Goal: Check status: Check status

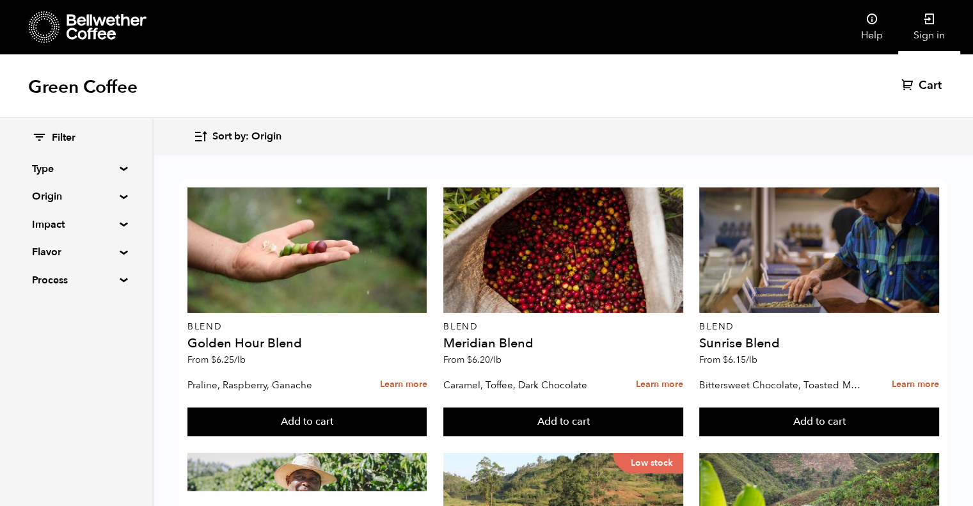
click at [926, 29] on link "Sign in" at bounding box center [929, 27] width 62 height 54
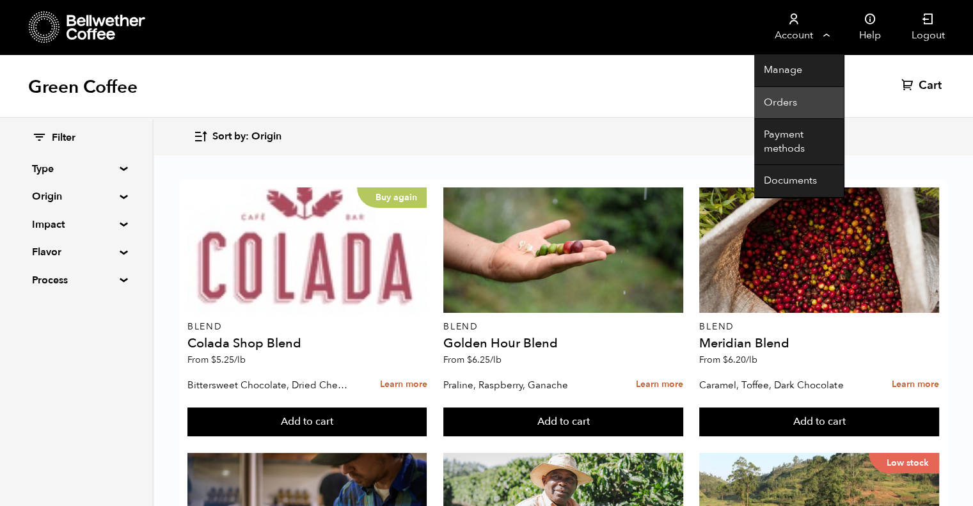
click at [772, 109] on link "Orders" at bounding box center [799, 103] width 90 height 33
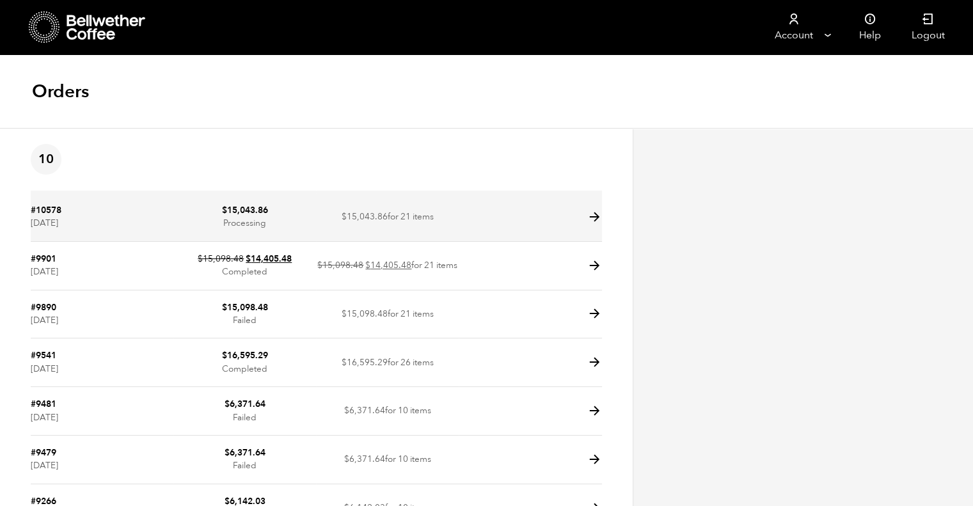
click at [578, 224] on td at bounding box center [530, 217] width 143 height 49
click at [594, 217] on icon at bounding box center [594, 217] width 15 height 15
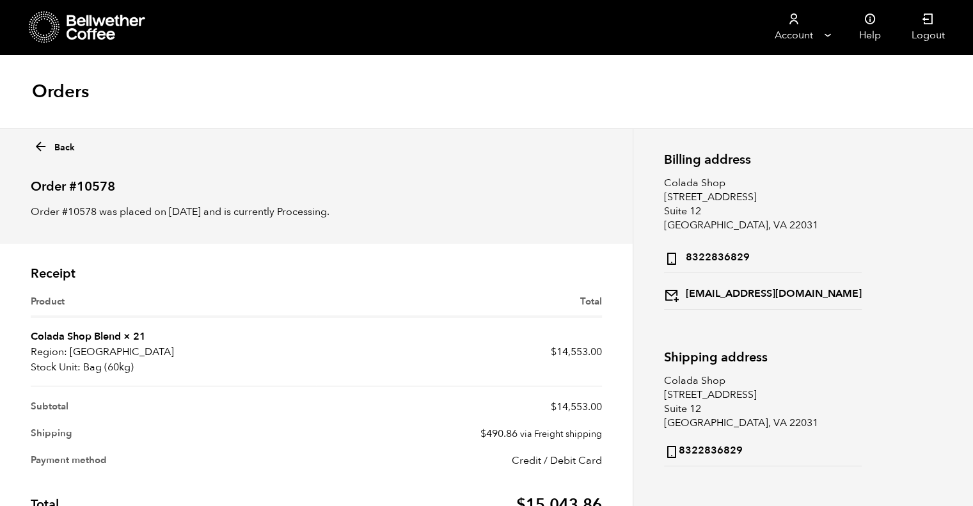
click at [594, 217] on p "Order #10578 was placed on [DATE] and is currently Processing." at bounding box center [316, 211] width 571 height 15
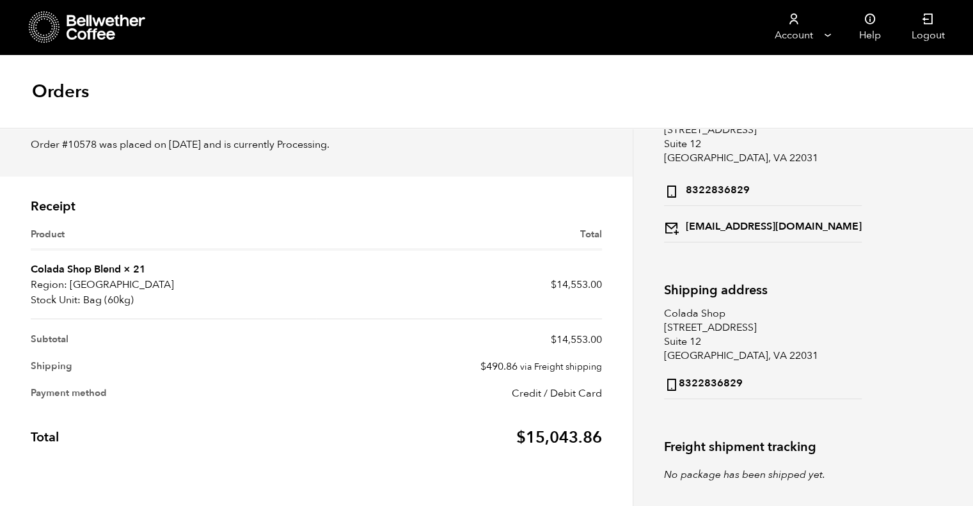
scroll to position [68, 0]
click at [60, 144] on p "Order #10578 was placed on [DATE] and is currently Processing." at bounding box center [316, 143] width 571 height 15
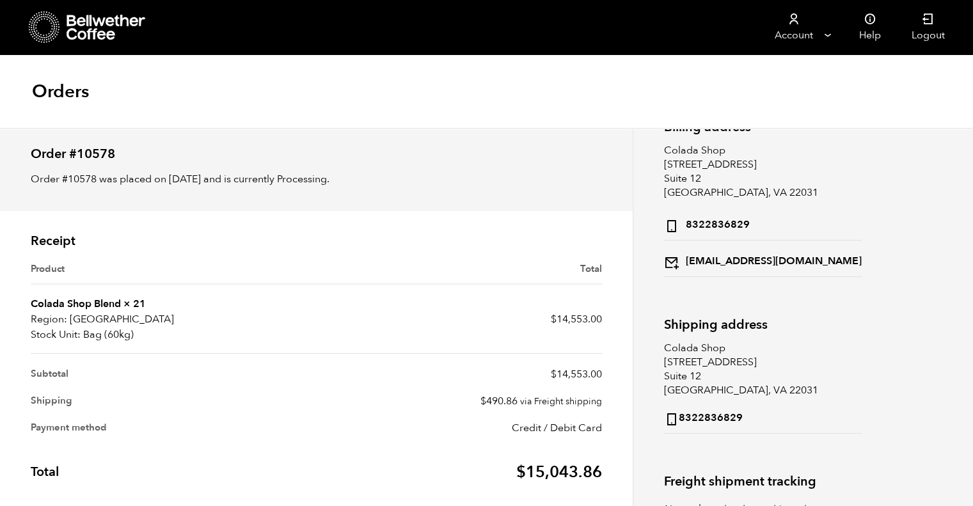
scroll to position [0, 0]
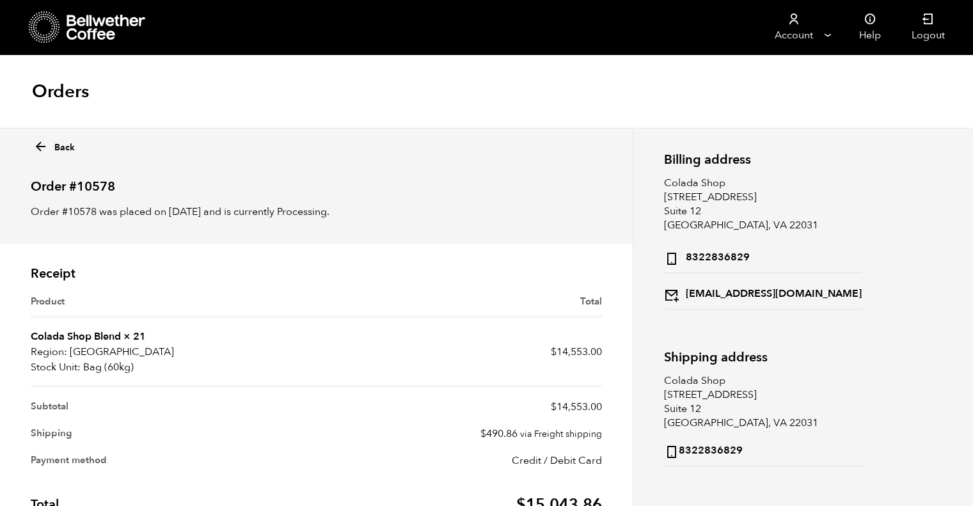
click at [47, 212] on p "Order #10578 was placed on [DATE] and is currently Processing." at bounding box center [316, 211] width 571 height 15
click at [239, 207] on p "Order #10578 was placed on [DATE] and is currently Processing." at bounding box center [316, 211] width 571 height 15
click at [84, 182] on h2 "Order #10578" at bounding box center [316, 181] width 571 height 26
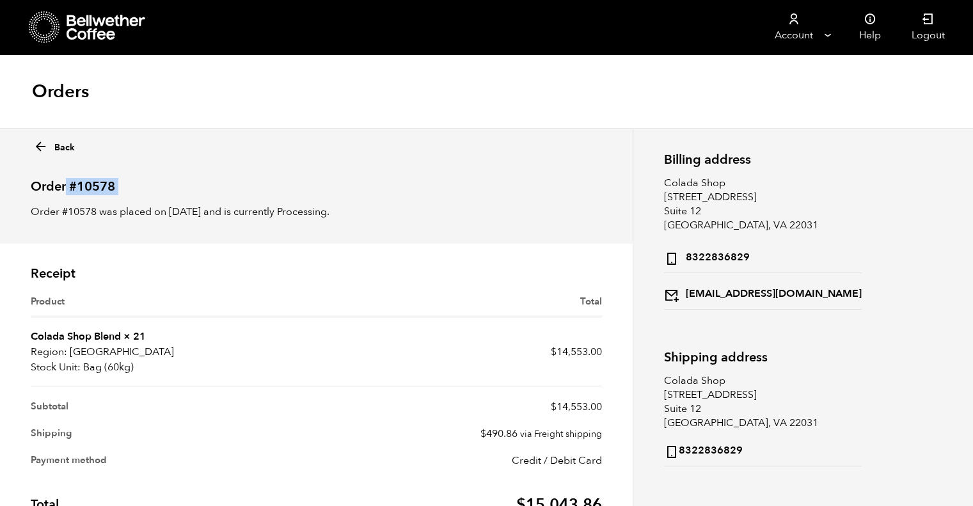
click at [84, 182] on h2 "Order #10578" at bounding box center [316, 181] width 571 height 26
click at [37, 143] on icon at bounding box center [40, 146] width 15 height 15
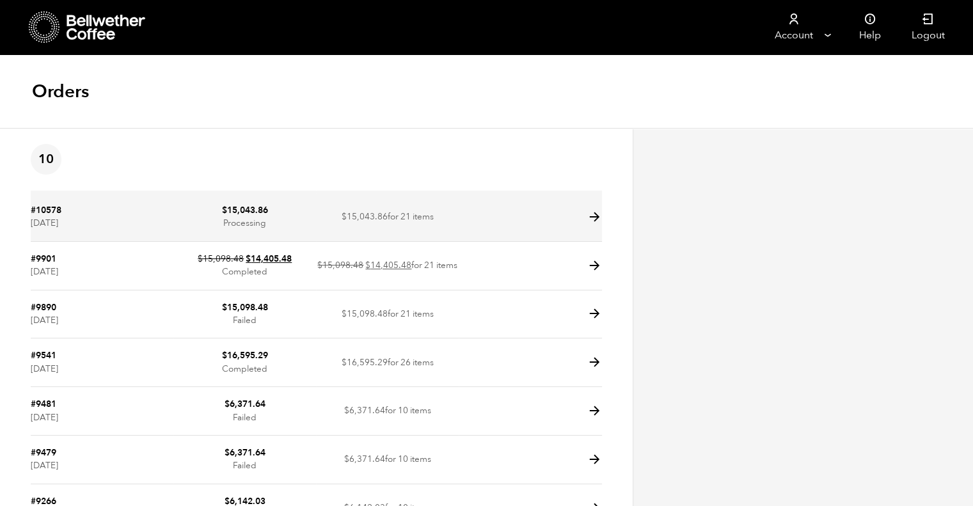
click at [594, 218] on icon at bounding box center [594, 217] width 15 height 15
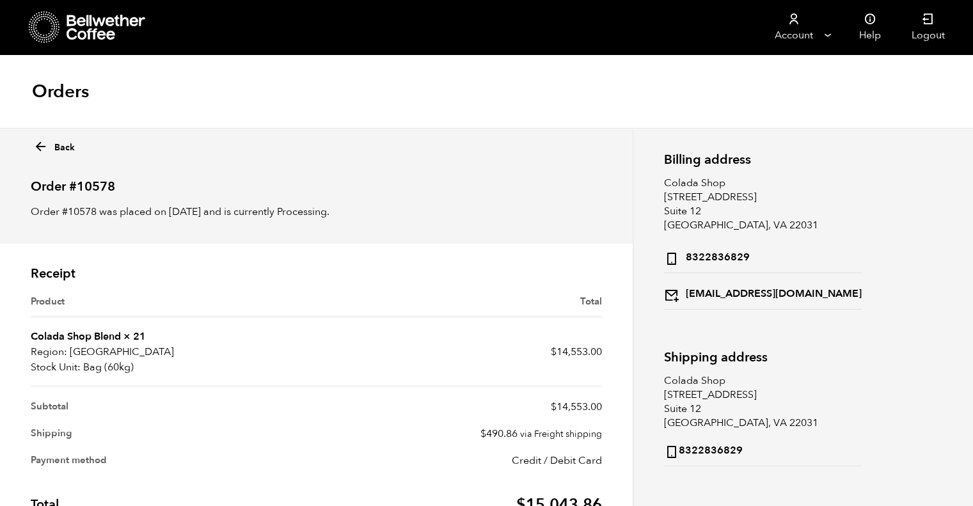
click at [594, 218] on p "Order #10578 was placed on September 10, 2025 and is currently Processing." at bounding box center [316, 211] width 571 height 15
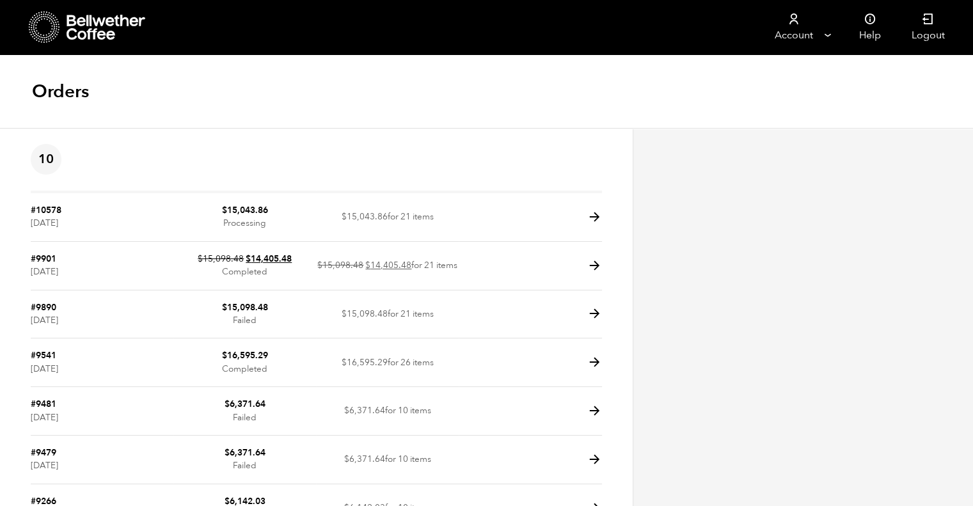
click at [732, 224] on div at bounding box center [803, 434] width 340 height 612
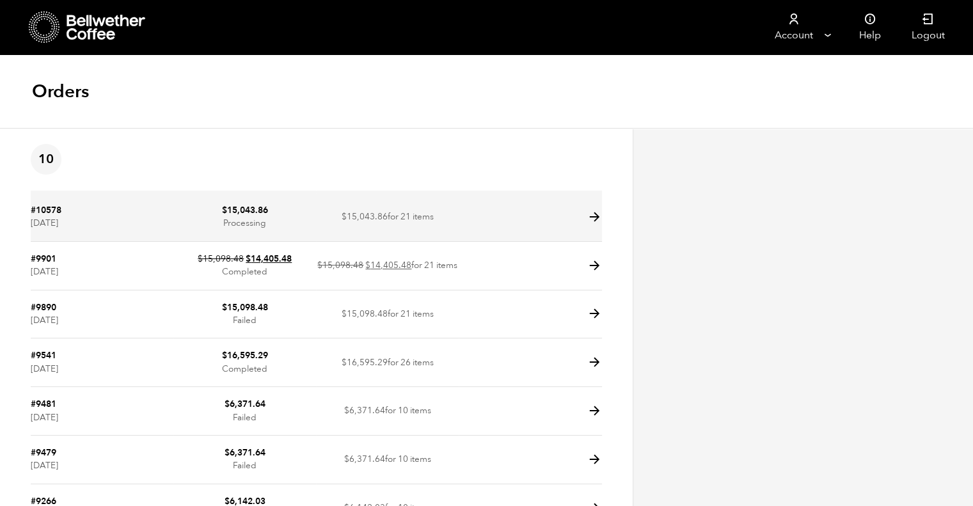
click at [594, 219] on icon at bounding box center [594, 217] width 15 height 15
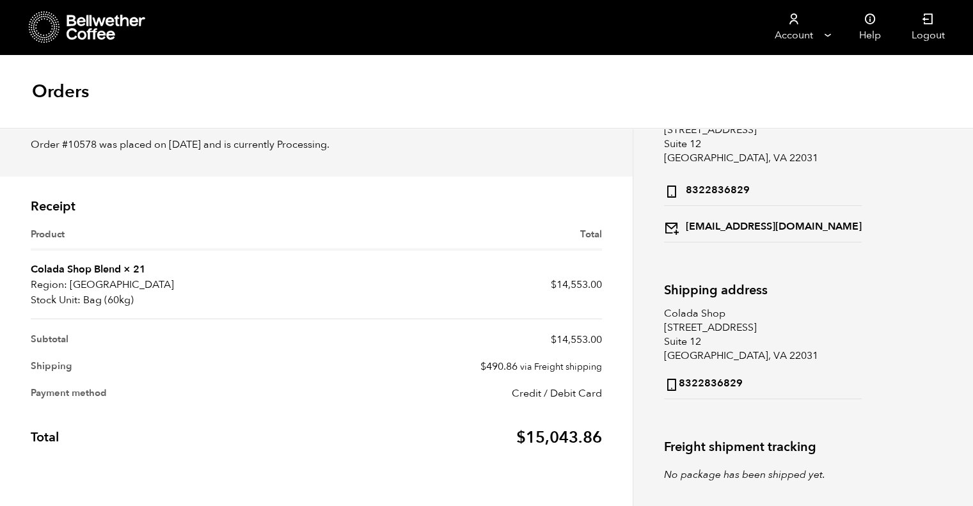
scroll to position [68, 0]
drag, startPoint x: 666, startPoint y: 283, endPoint x: 706, endPoint y: 298, distance: 42.9
click at [706, 298] on div "Billing address Colada Shop 2973 Prosperity Ave Suite 12 Fairfax, VA 22031 8322…" at bounding box center [803, 283] width 340 height 446
click at [447, 239] on th "Total" at bounding box center [458, 238] width 285 height 24
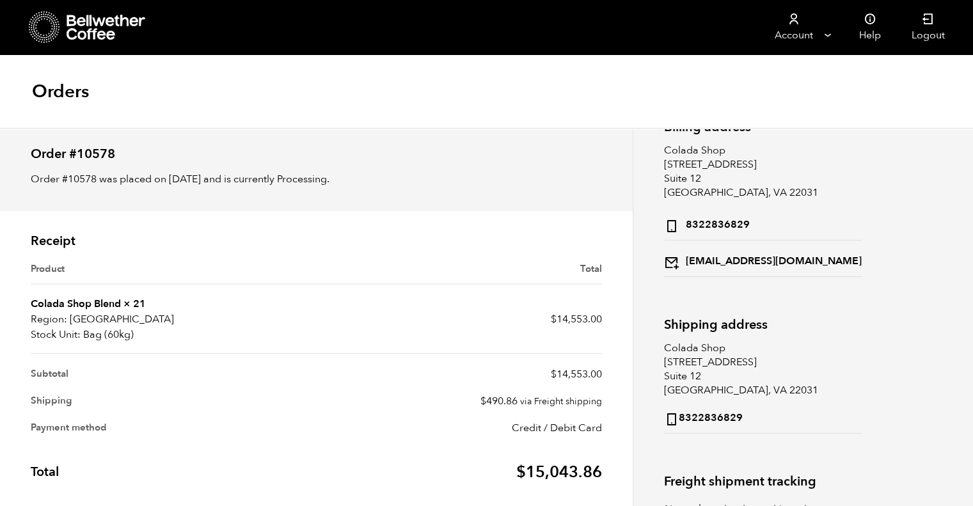
scroll to position [0, 0]
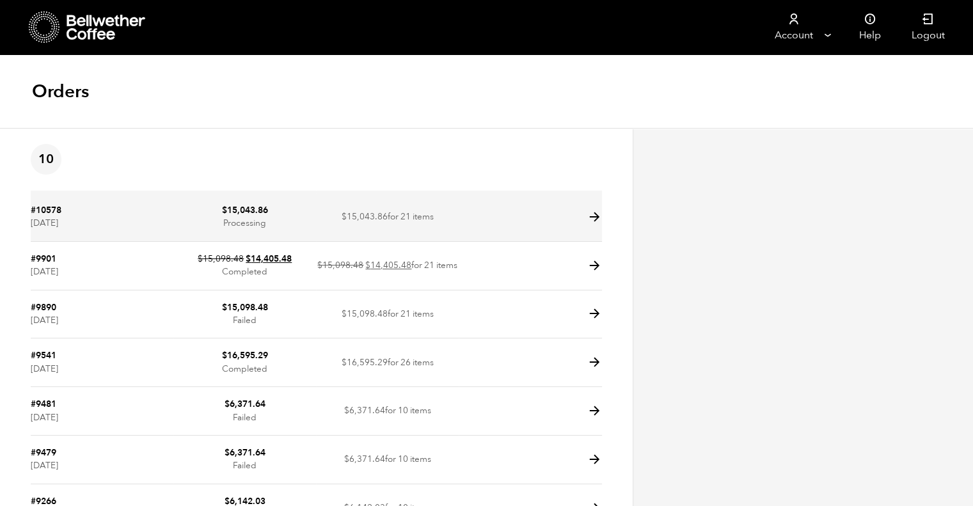
click at [596, 218] on icon at bounding box center [594, 217] width 15 height 15
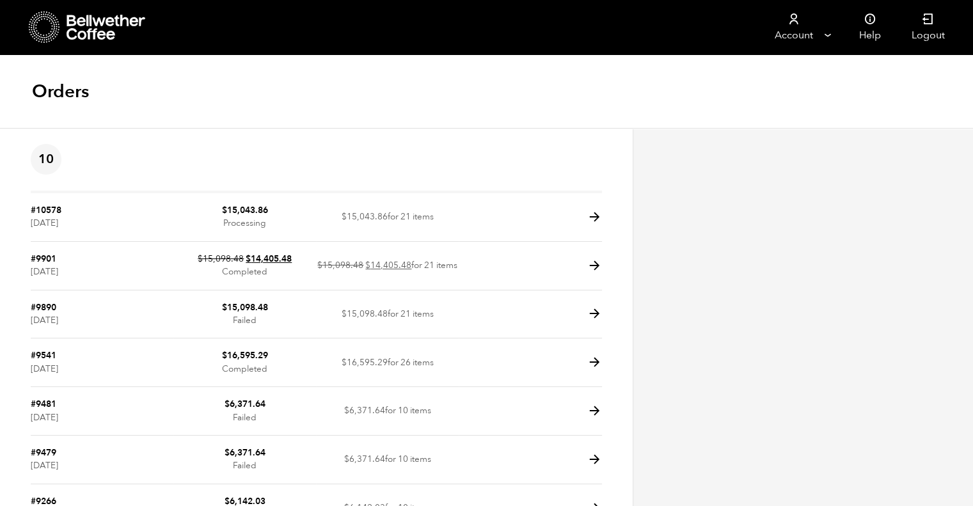
click at [682, 74] on div "Orders" at bounding box center [486, 92] width 973 height 74
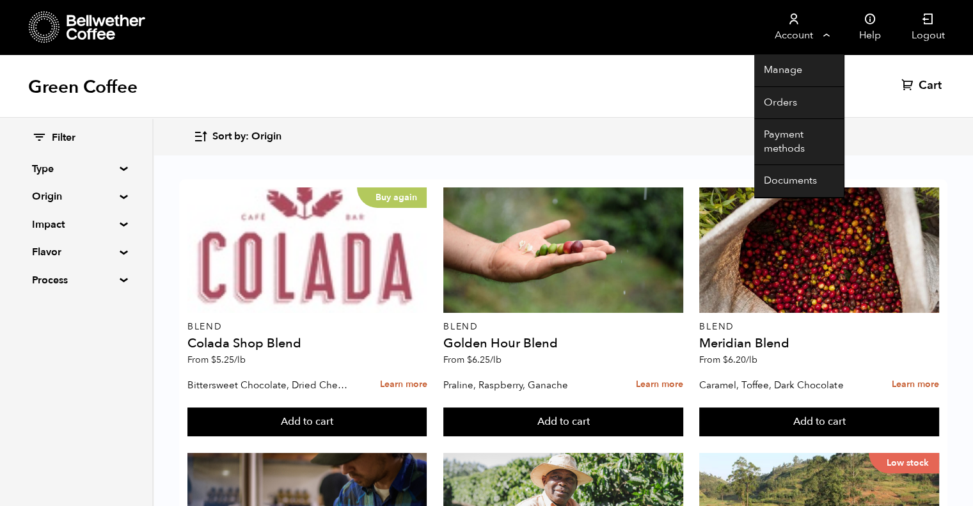
click at [828, 33] on link "Account" at bounding box center [793, 27] width 79 height 54
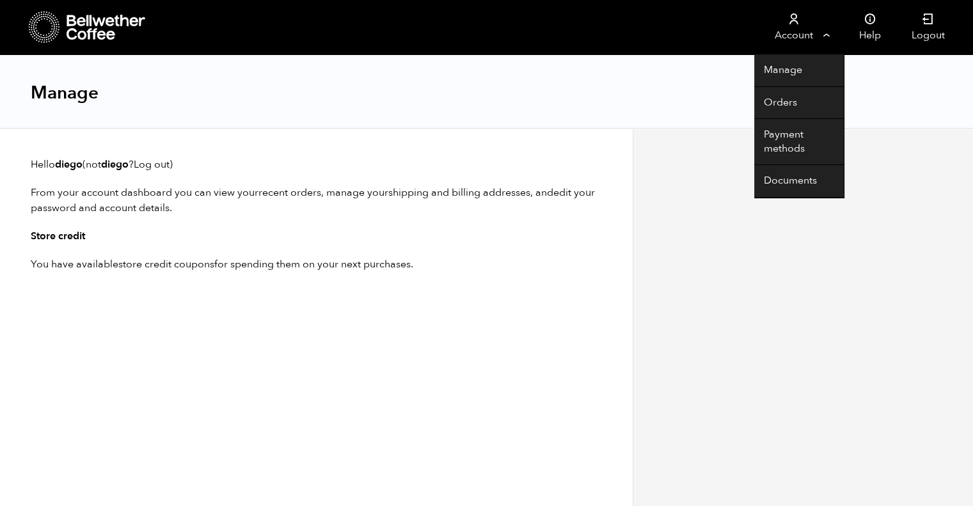
click at [827, 34] on link "Account" at bounding box center [793, 27] width 79 height 54
click at [789, 106] on link "Orders" at bounding box center [799, 103] width 90 height 33
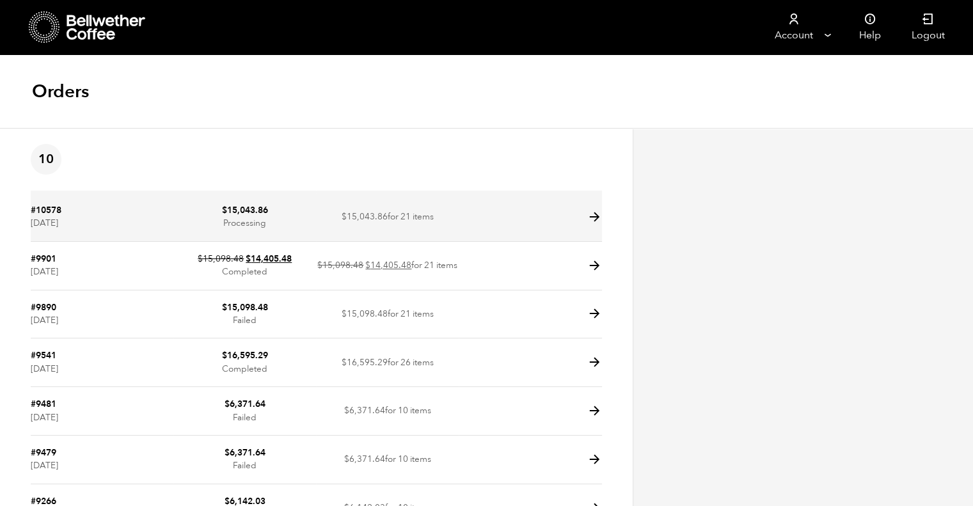
click at [592, 217] on icon at bounding box center [594, 217] width 15 height 15
click at [508, 217] on td at bounding box center [530, 217] width 143 height 49
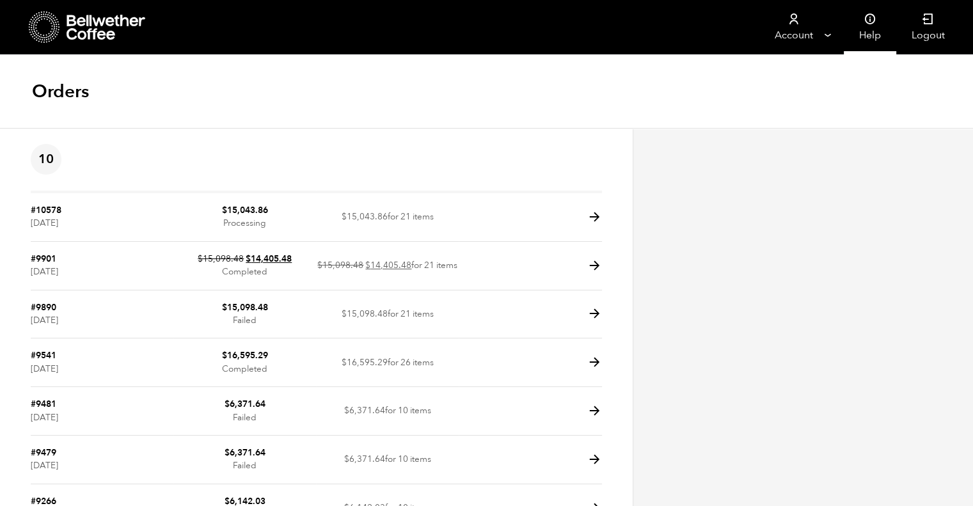
click at [874, 33] on link "Help" at bounding box center [870, 27] width 52 height 54
